Goal: Transaction & Acquisition: Download file/media

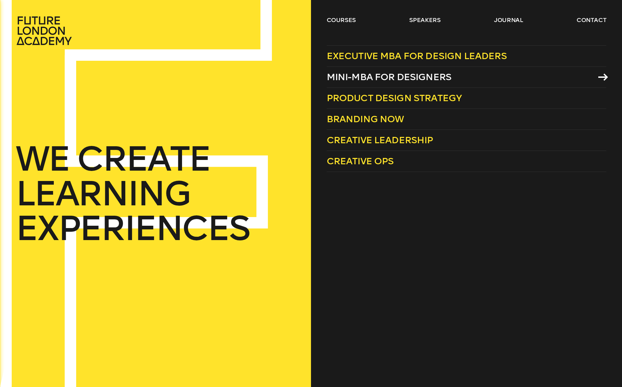
click at [368, 77] on span "Mini-MBA for Designers" at bounding box center [389, 76] width 125 height 11
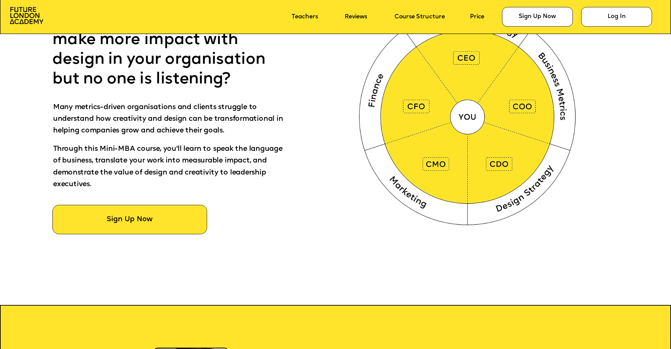
scroll to position [502, 0]
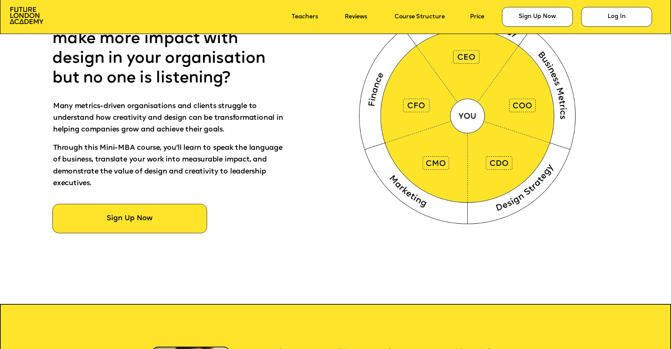
click at [508, 171] on img at bounding box center [469, 114] width 250 height 251
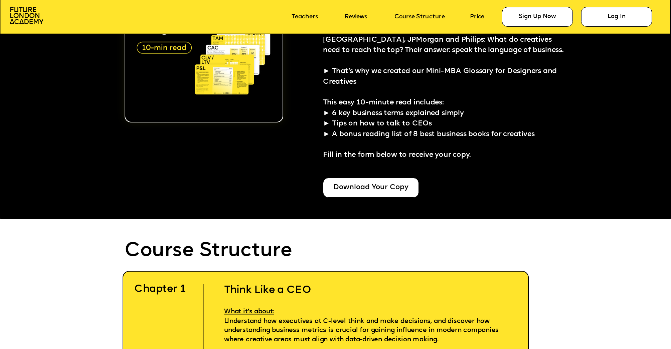
scroll to position [1870, 0]
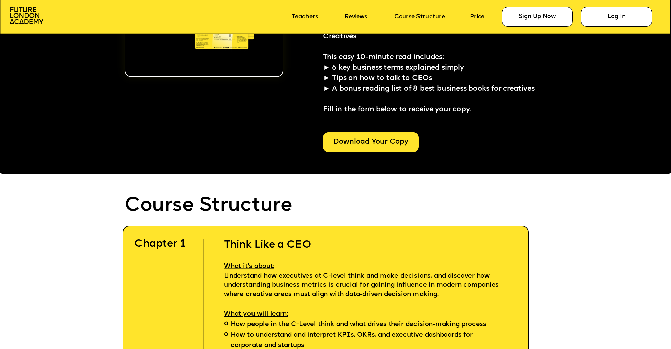
click at [391, 148] on div "Download Your Copy" at bounding box center [371, 143] width 96 height 20
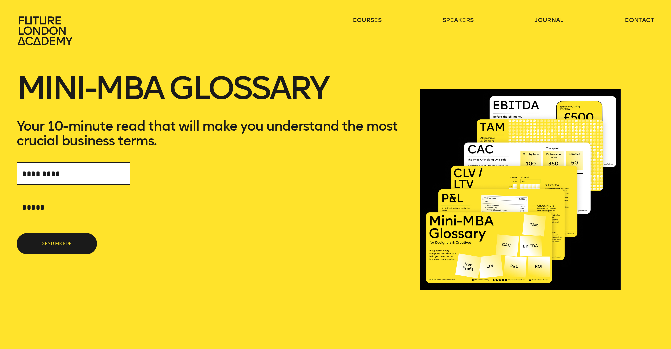
click at [54, 173] on input "text" at bounding box center [74, 173] width 114 height 23
type input "**********"
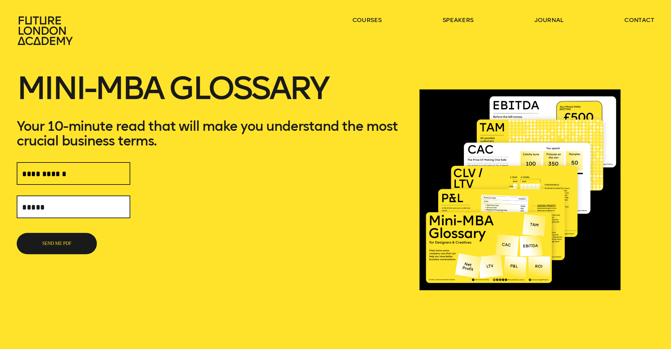
click at [46, 207] on input "text" at bounding box center [74, 207] width 114 height 23
type input "**********"
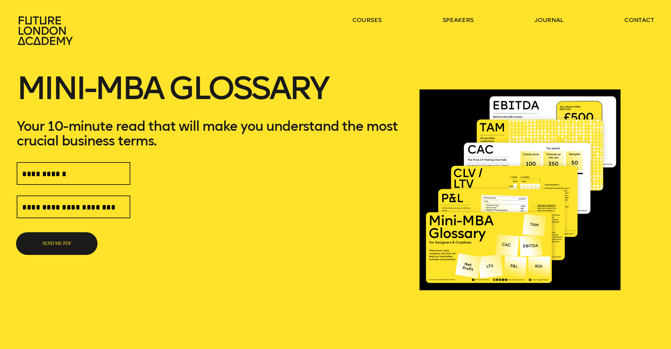
click at [58, 247] on button "SEND ME PDF" at bounding box center [57, 243] width 80 height 21
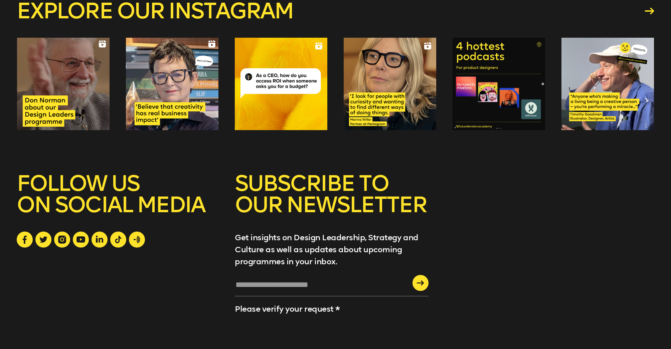
scroll to position [421, 0]
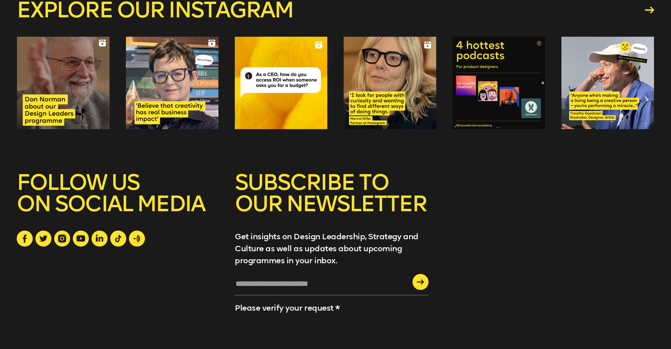
click at [36, 110] on div at bounding box center [63, 83] width 93 height 93
click at [650, 8] on icon at bounding box center [651, 9] width 9 height 7
